Goal: Navigation & Orientation: Find specific page/section

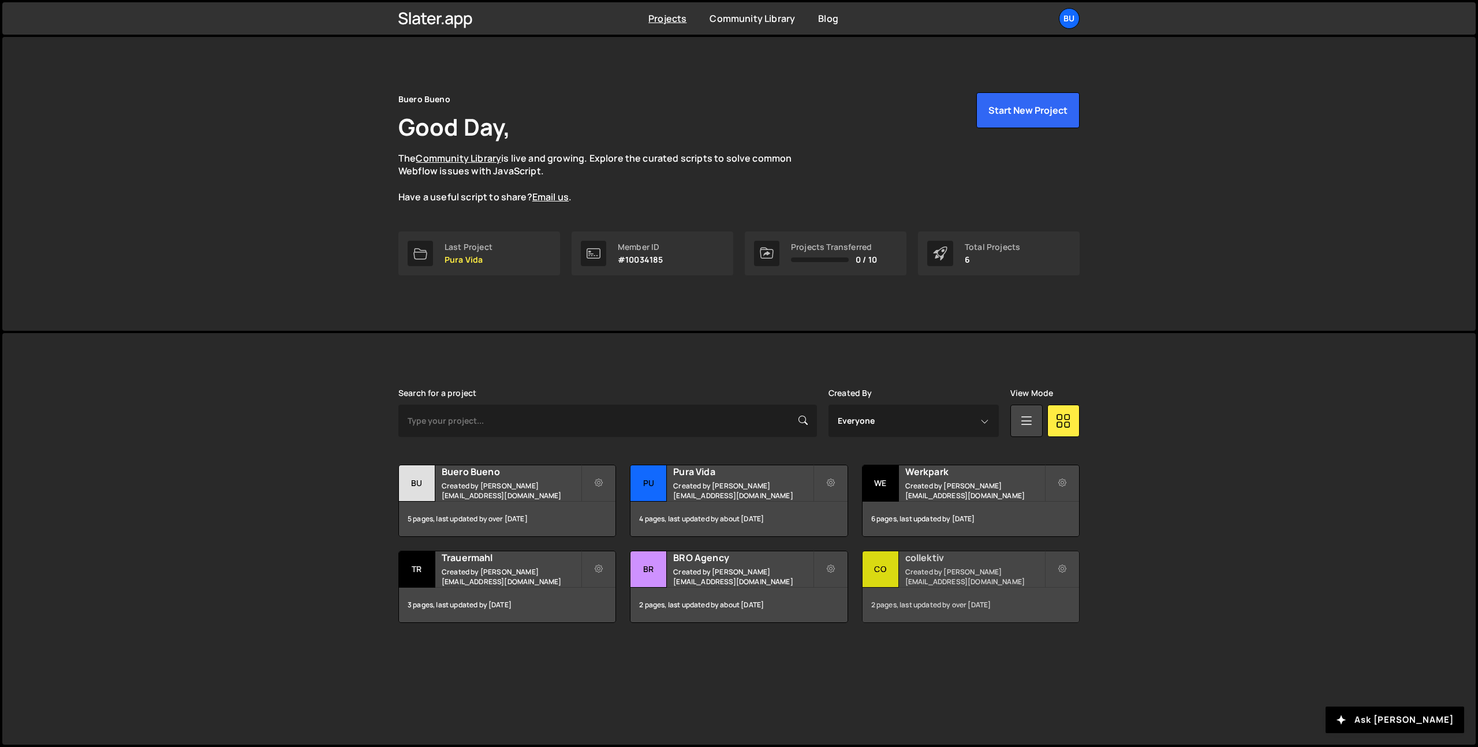
click at [948, 579] on small "Created by janlindauer@unoduo.ch" at bounding box center [974, 577] width 139 height 20
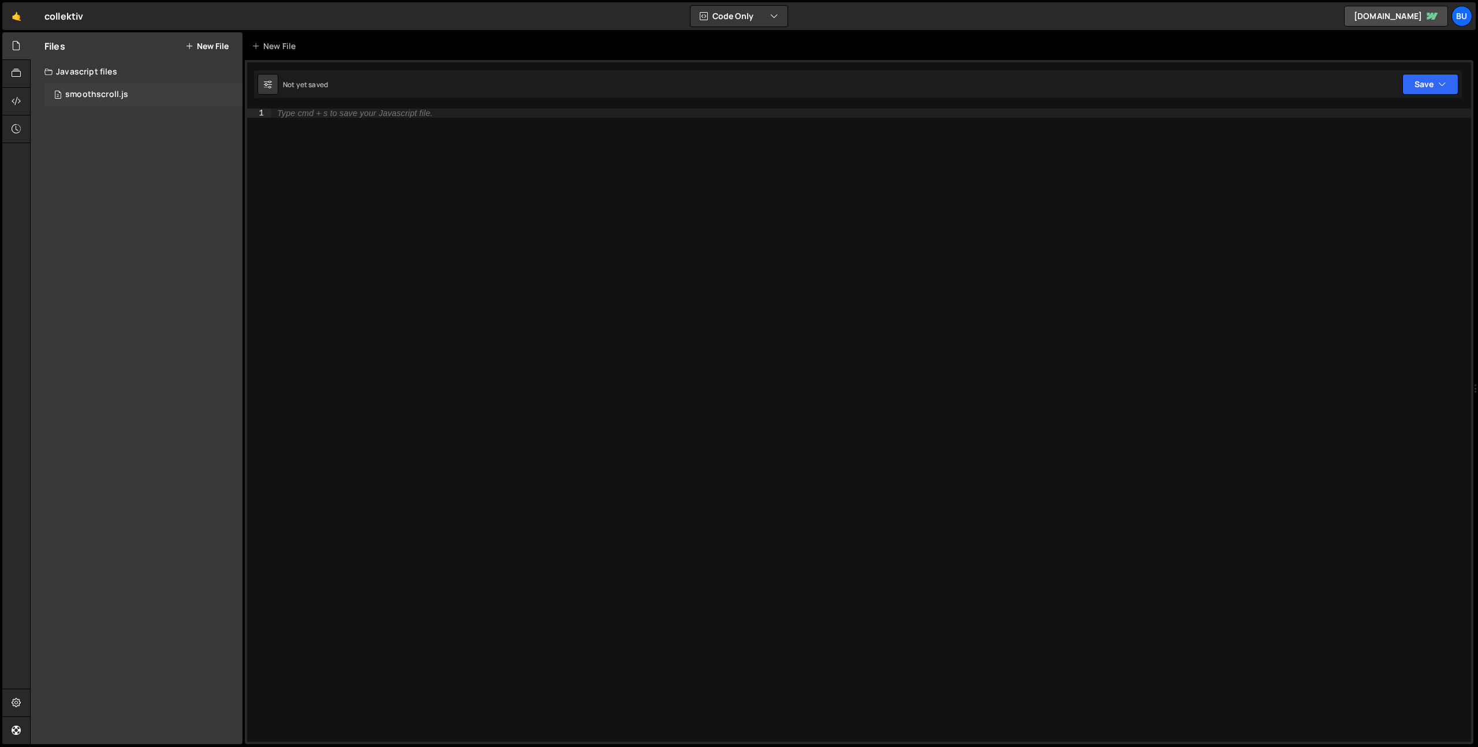
click at [81, 95] on div "smoothscroll.js" at bounding box center [96, 94] width 63 height 10
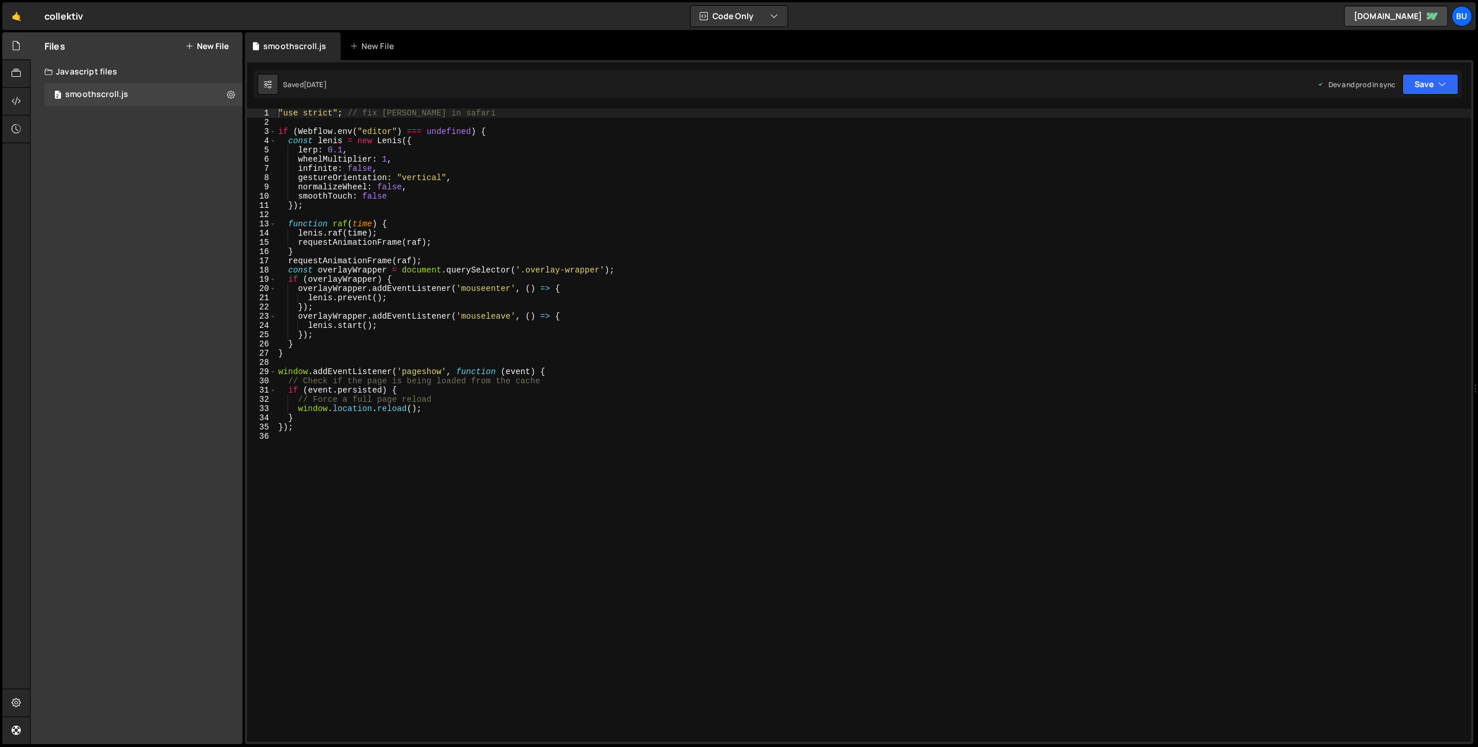
scroll to position [34602, 0]
click at [23, 18] on link "🤙" at bounding box center [16, 16] width 28 height 28
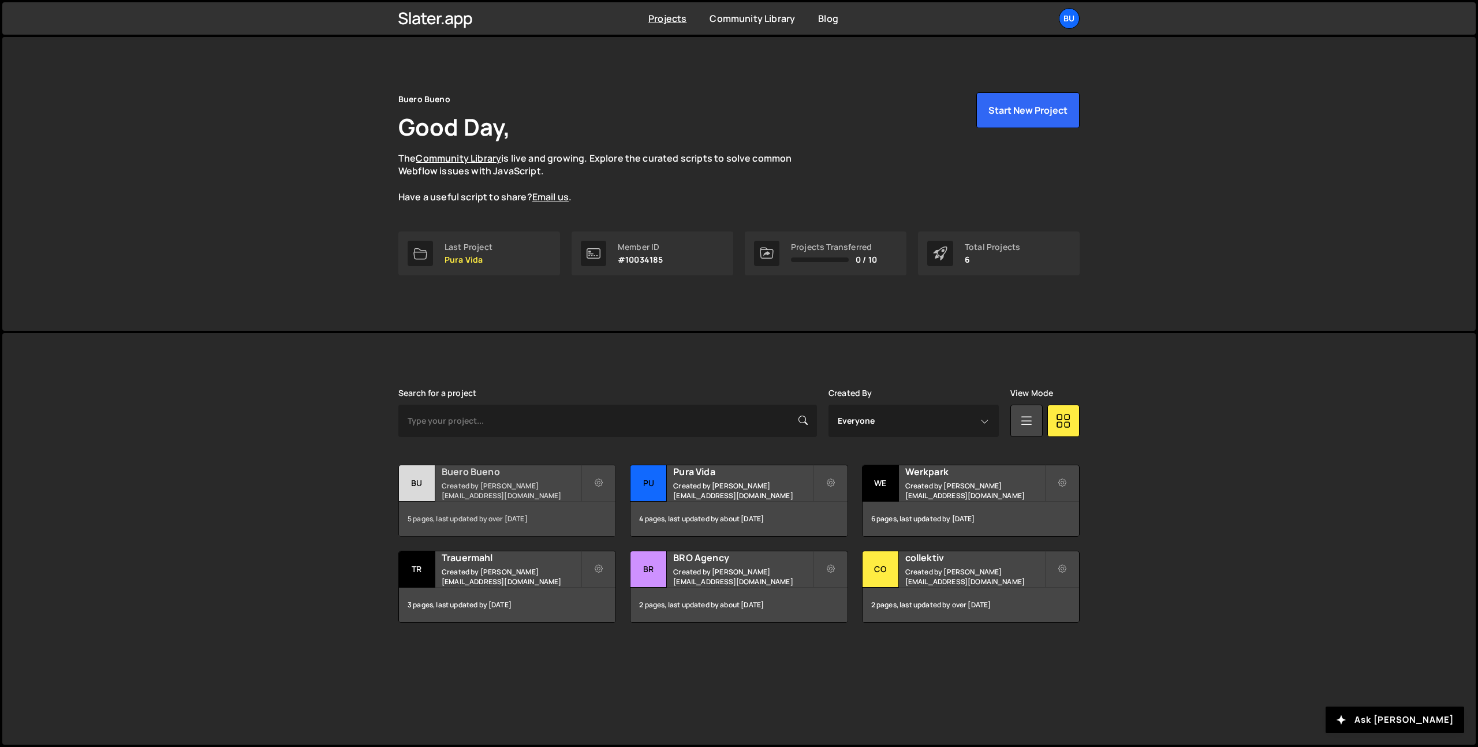
click at [471, 485] on small "Created by janlindauer@unoduo.ch" at bounding box center [511, 491] width 139 height 20
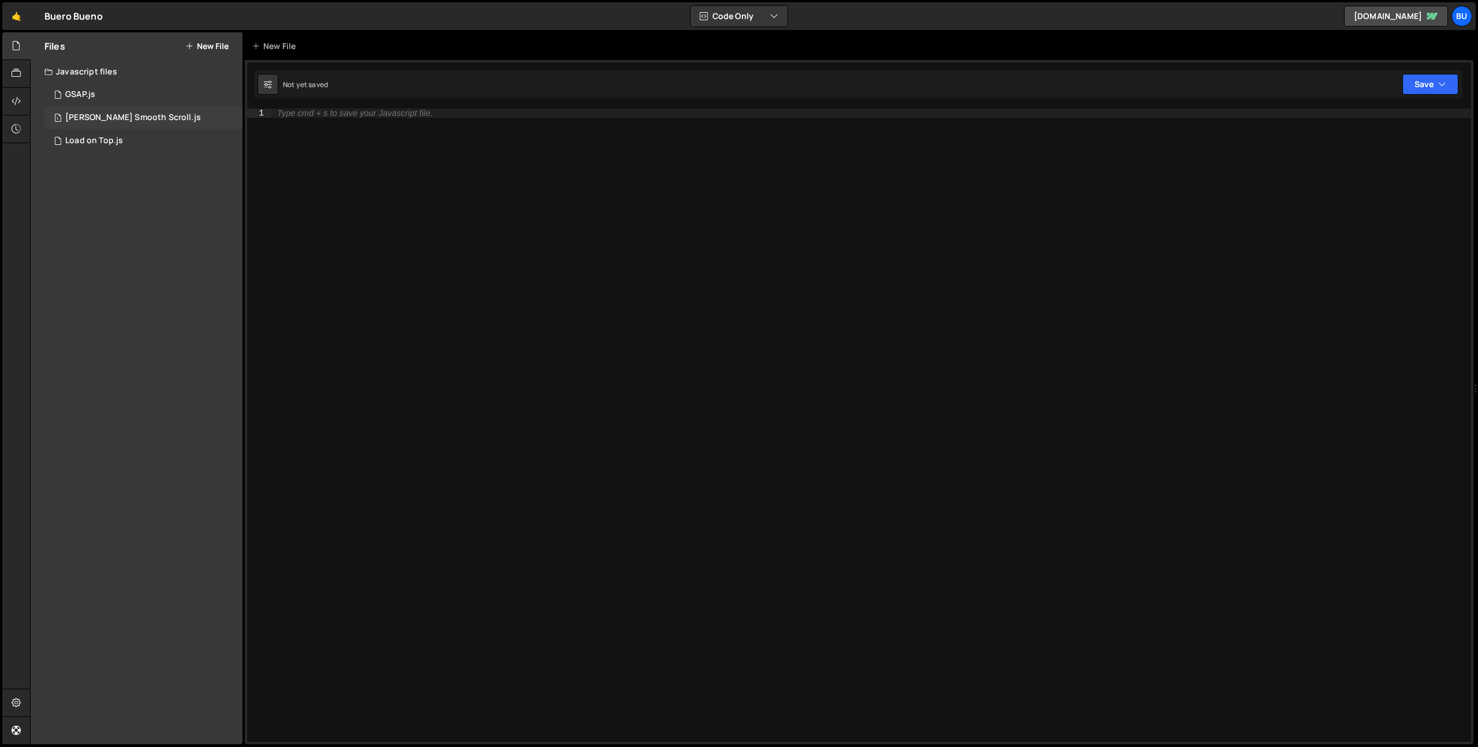
click at [121, 113] on div "[PERSON_NAME] Smooth Scroll.js" at bounding box center [133, 118] width 136 height 10
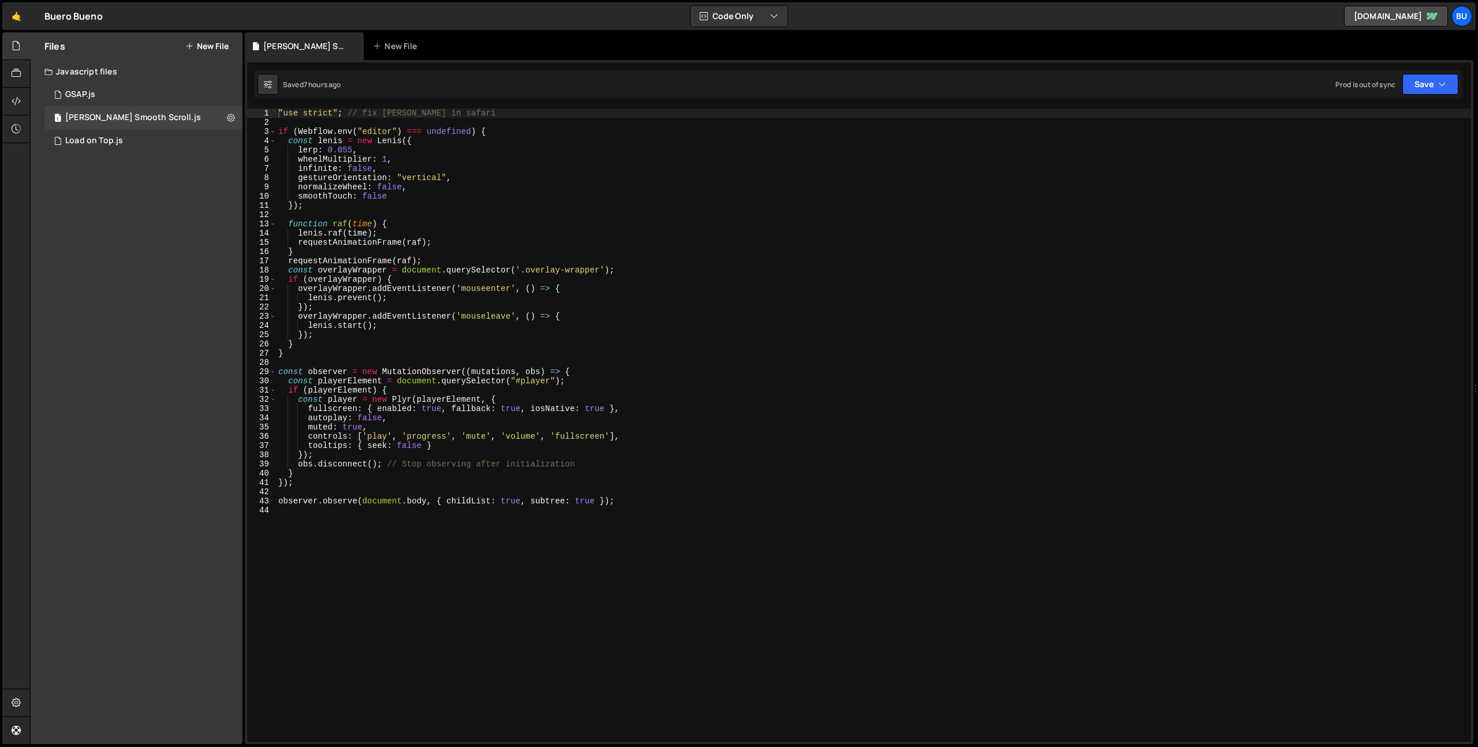
scroll to position [280, 0]
click at [94, 96] on div "GSAP.js" at bounding box center [80, 94] width 30 height 10
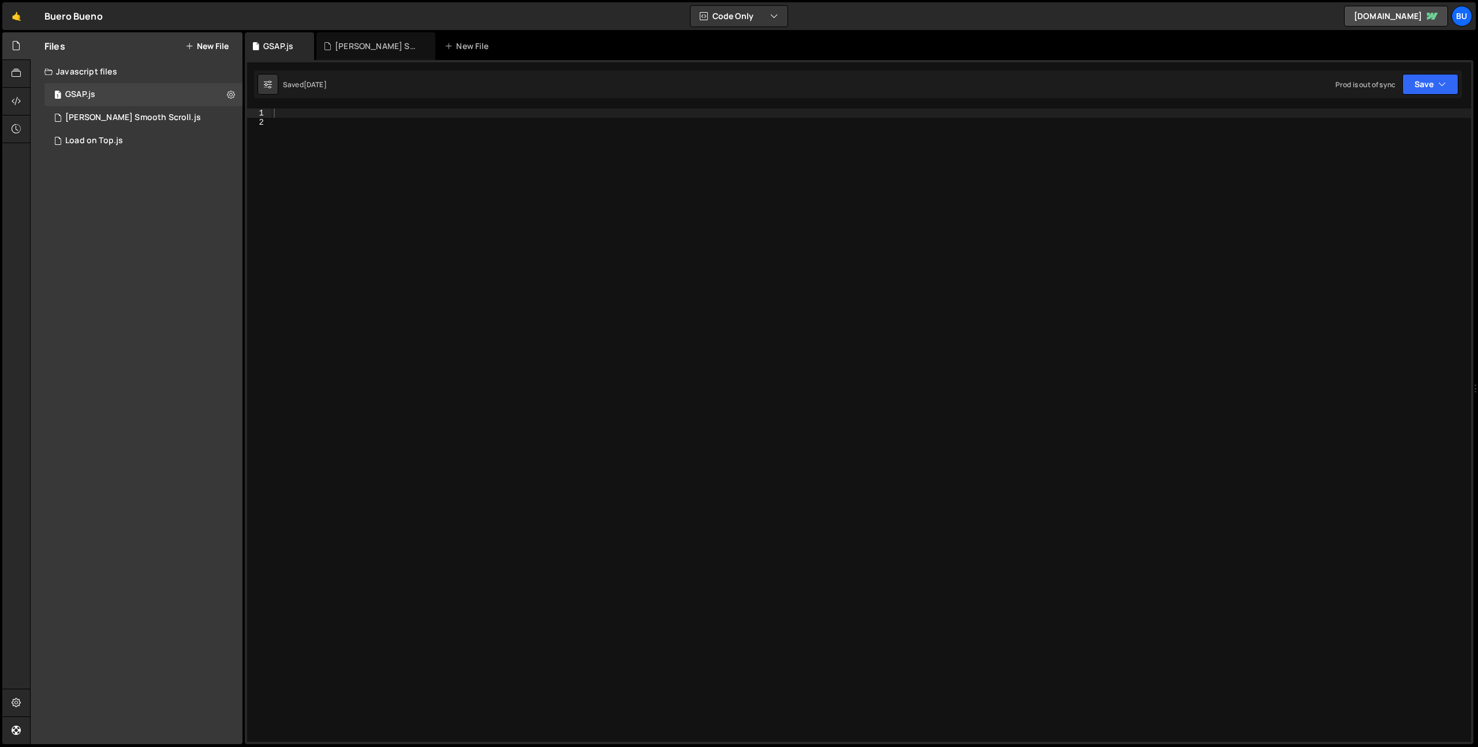
scroll to position [105905, 0]
click at [27, 17] on link "🤙" at bounding box center [16, 16] width 28 height 28
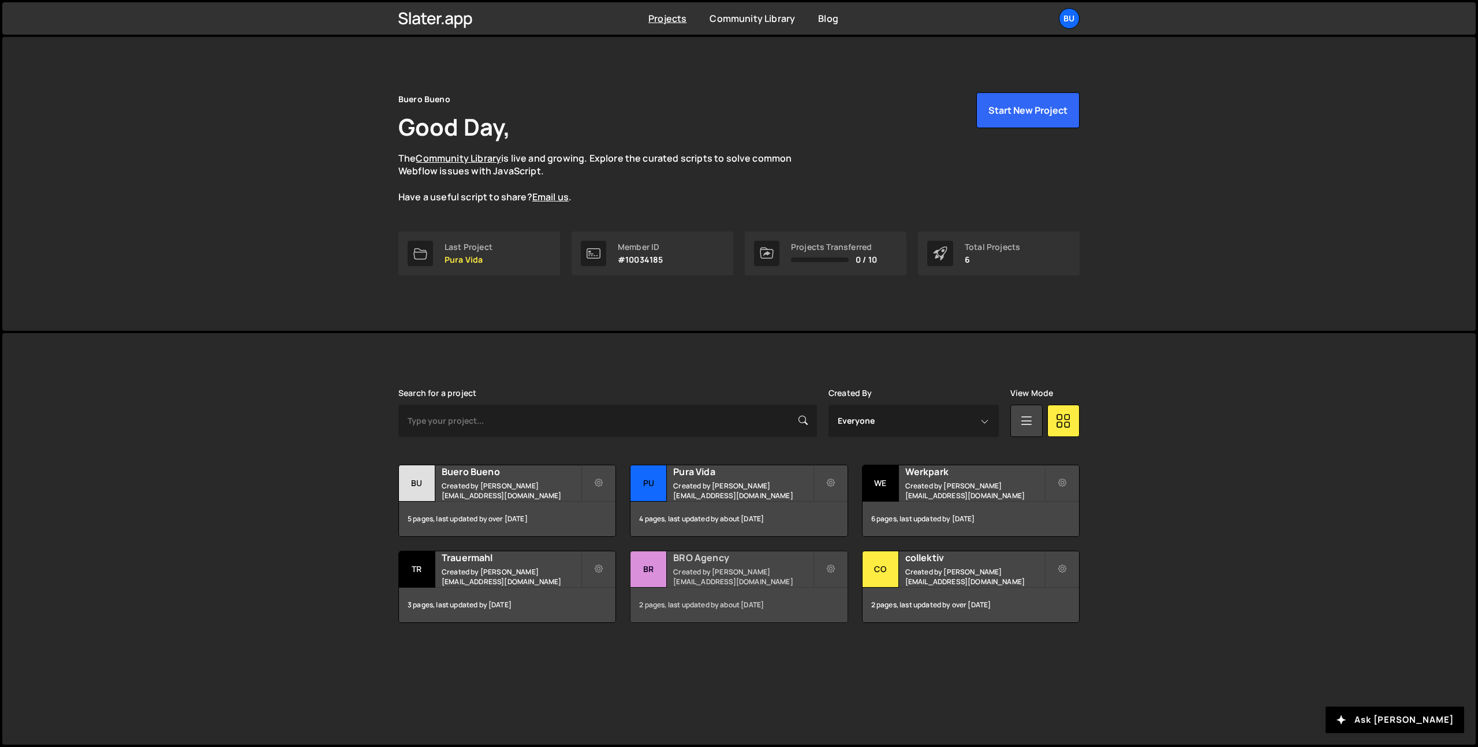
click at [687, 560] on h2 "BRO Agency" at bounding box center [742, 557] width 139 height 13
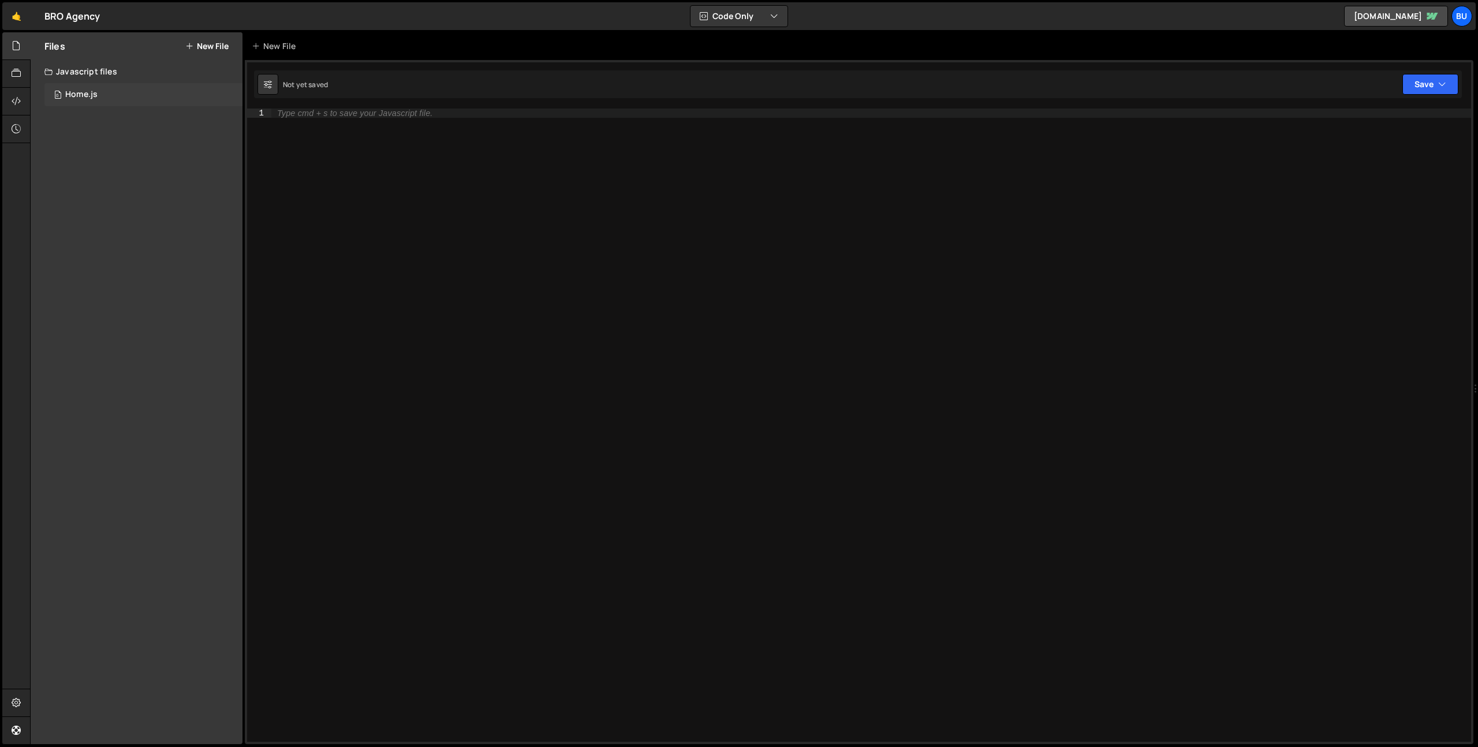
click at [102, 97] on div "0 Home.js 0" at bounding box center [143, 94] width 198 height 23
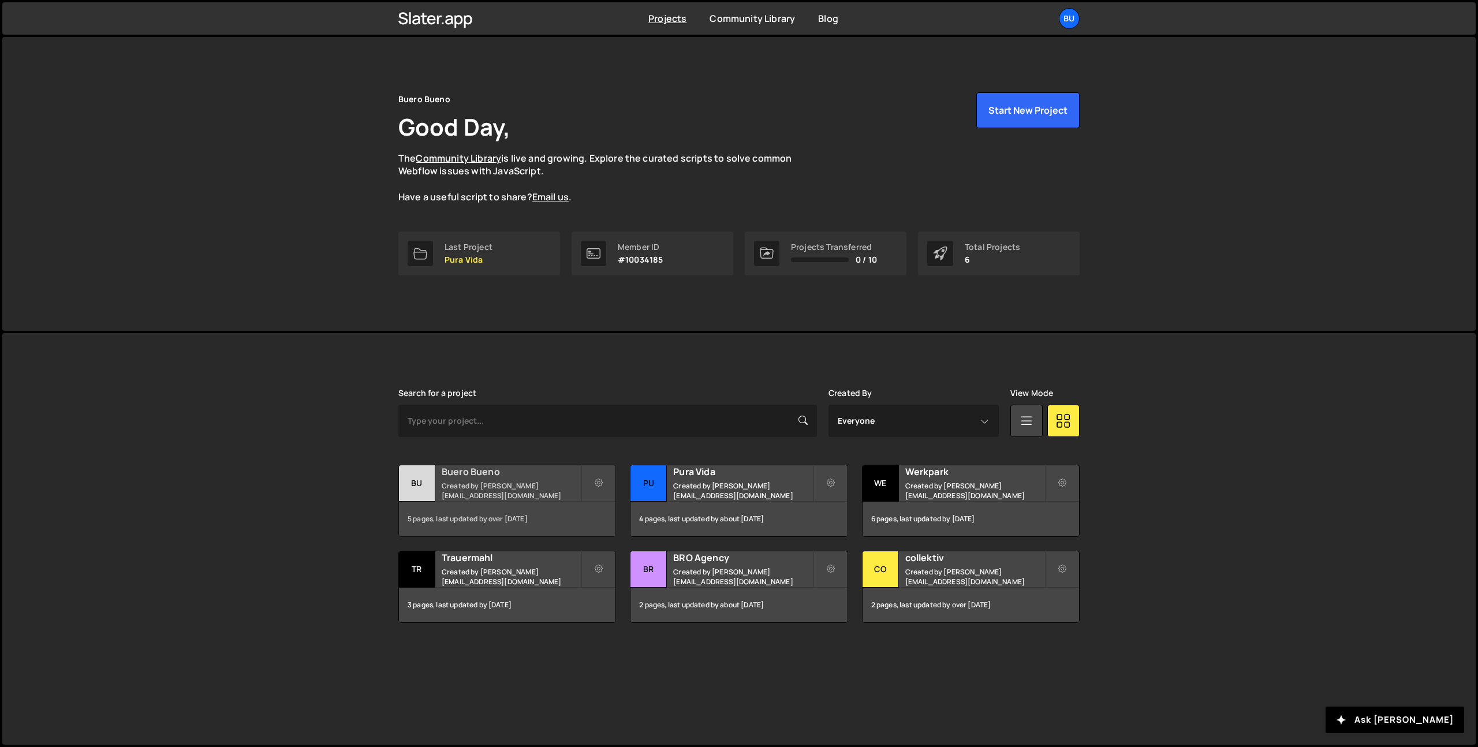
click at [520, 493] on small "Created by janlindauer@unoduo.ch" at bounding box center [511, 491] width 139 height 20
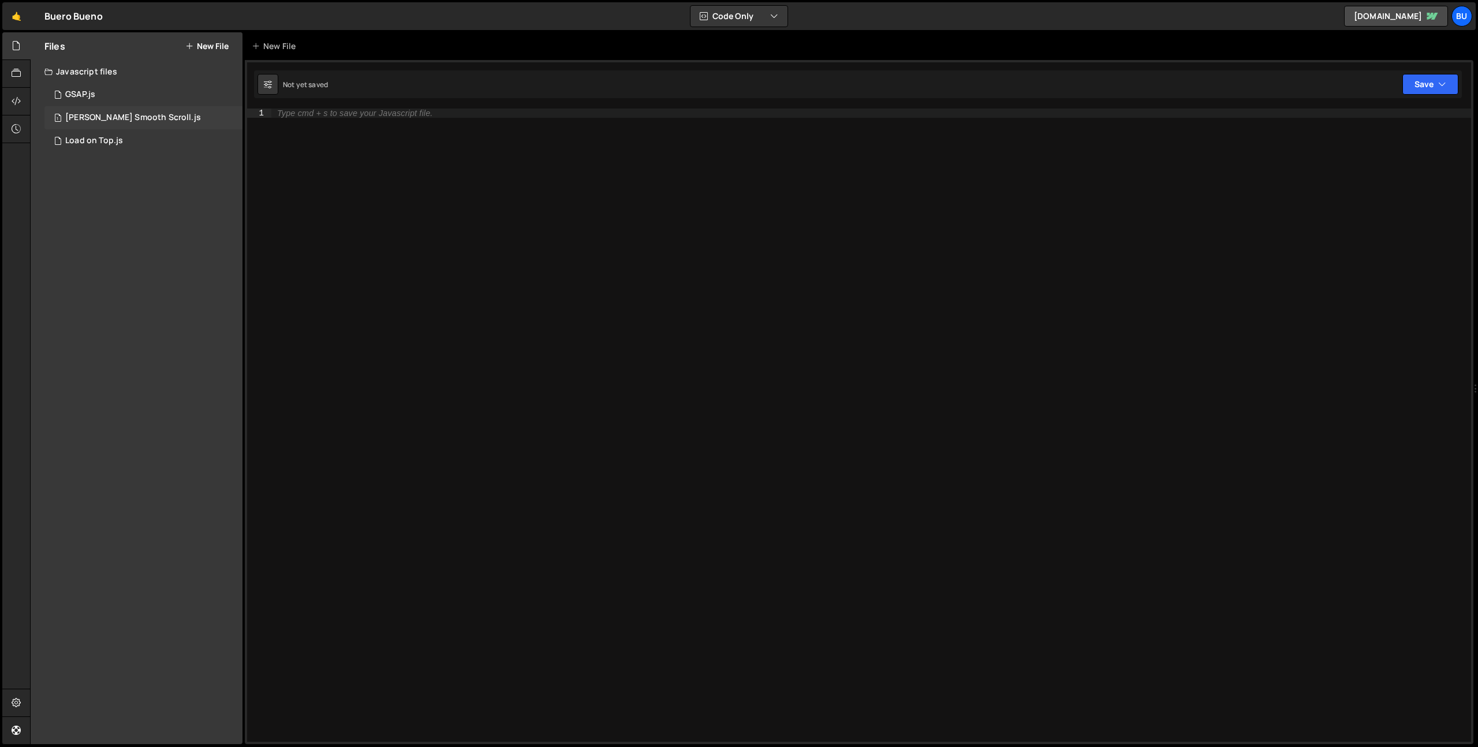
click at [117, 113] on div "[PERSON_NAME] Smooth Scroll.js" at bounding box center [133, 118] width 136 height 10
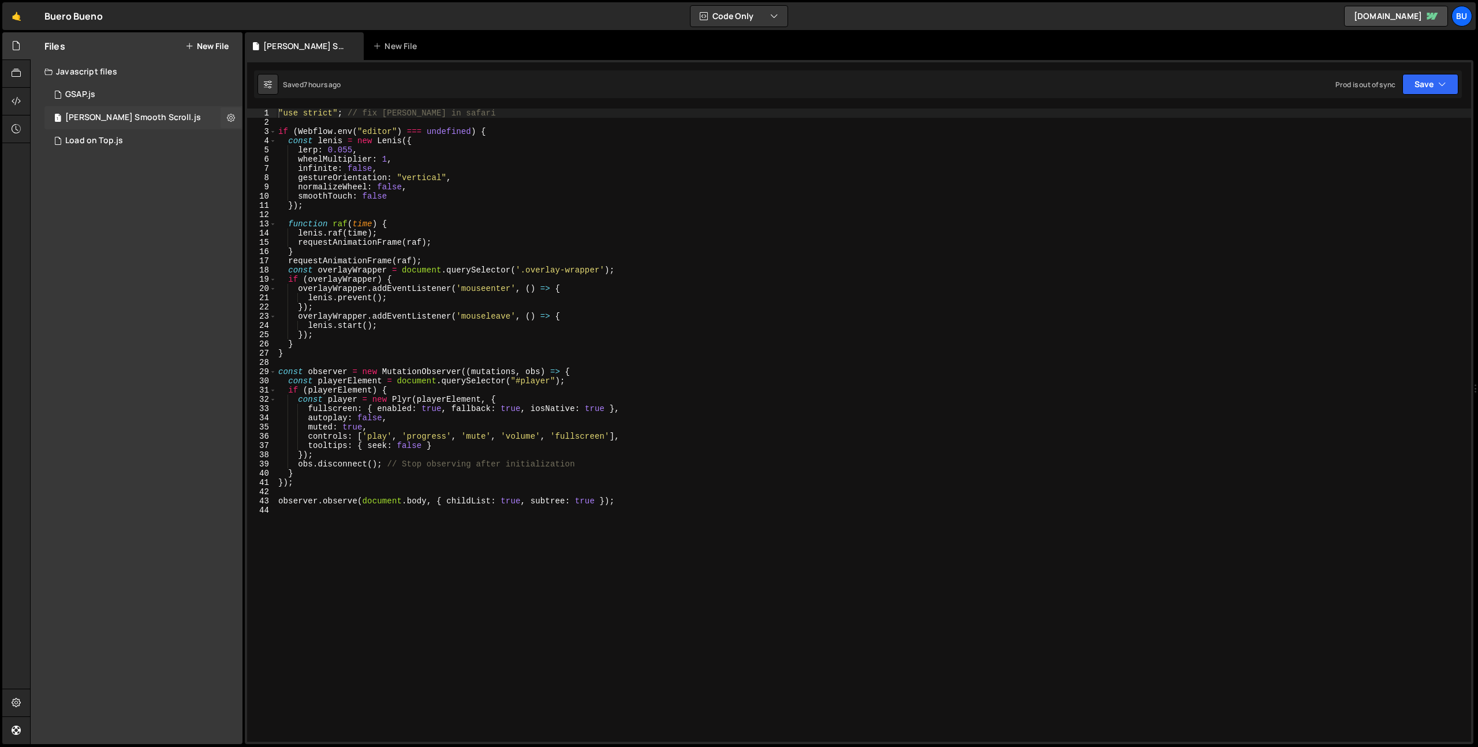
scroll to position [280, 0]
